Goal: Information Seeking & Learning: Learn about a topic

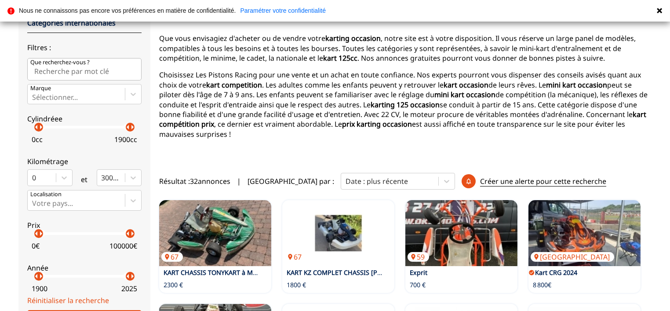
scroll to position [44, 0]
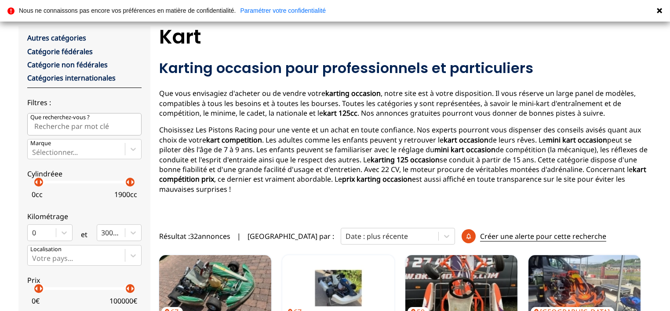
click at [99, 123] on input "Que recherchez-vous ?" at bounding box center [84, 124] width 114 height 22
click at [67, 145] on div "Sélectionner..." at bounding box center [76, 148] width 97 height 19
click at [34, 148] on input "Marque Sélectionner..." at bounding box center [33, 152] width 2 height 8
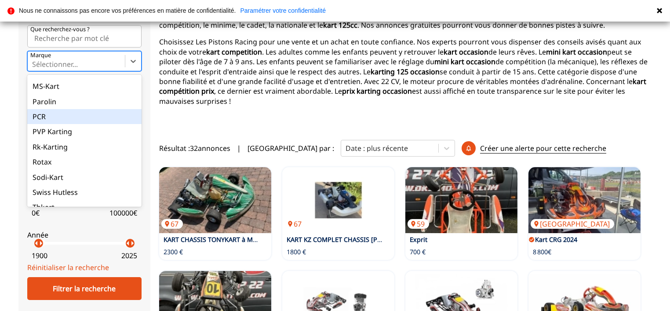
scroll to position [373, 0]
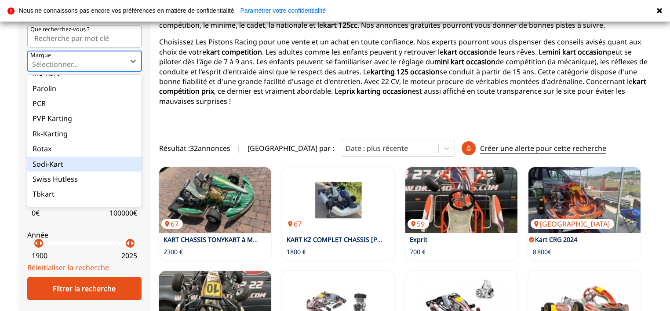
click at [51, 161] on div "Sodi-Kart" at bounding box center [84, 163] width 114 height 15
click at [34, 68] on input "Marque option Sodi-Kart focused, 31 of 35. 35 results available. Use Up and Dow…" at bounding box center [33, 64] width 2 height 8
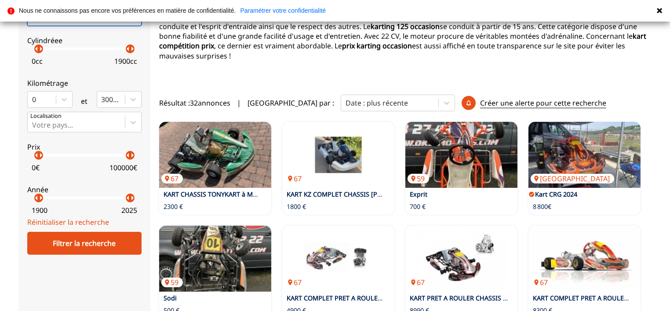
scroll to position [220, 0]
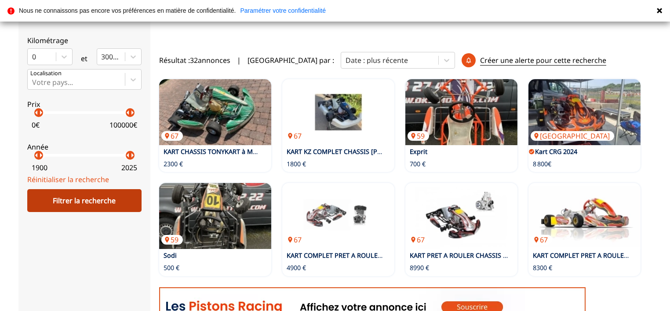
click at [87, 201] on div "Filtrer la recherche" at bounding box center [84, 200] width 114 height 23
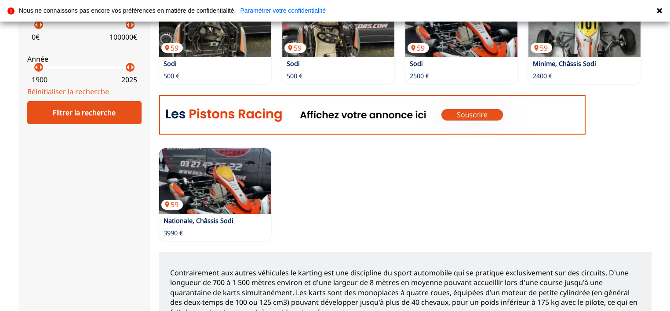
scroll to position [352, 0]
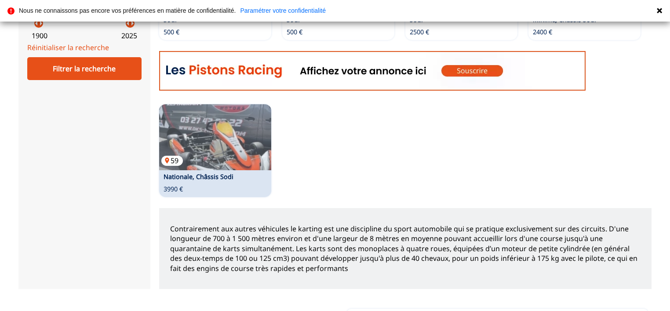
click at [202, 140] on img at bounding box center [215, 137] width 112 height 66
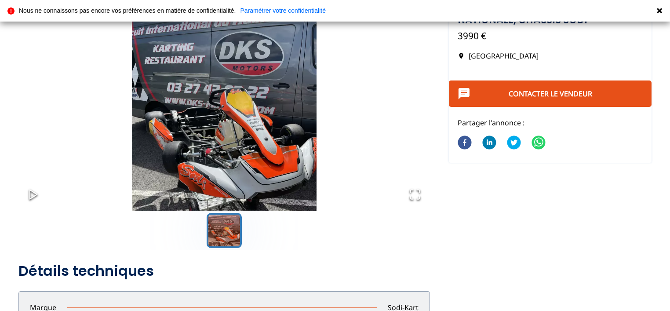
scroll to position [88, 0]
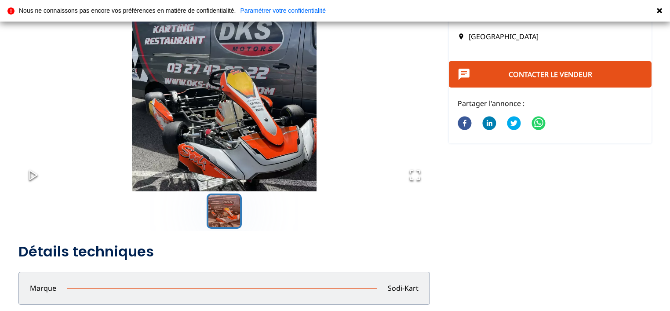
click at [221, 210] on button "Go to Slide 1" at bounding box center [224, 210] width 35 height 35
click at [233, 148] on img "Go to Slide 1" at bounding box center [223, 96] width 411 height 228
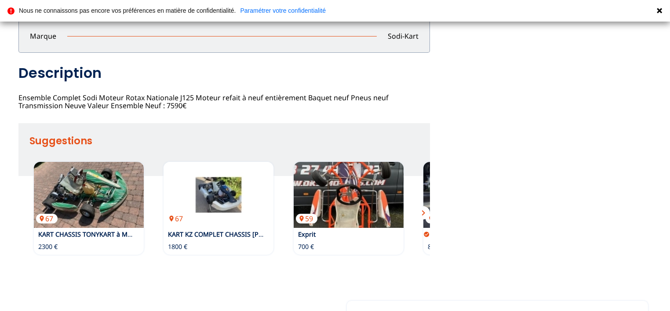
scroll to position [308, 0]
